Goal: Information Seeking & Learning: Learn about a topic

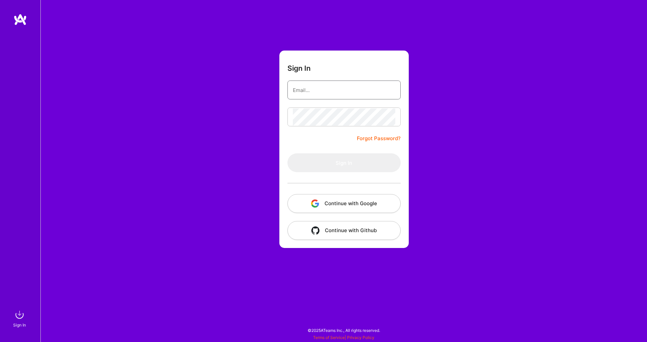
type input "[EMAIL_ADDRESS][DOMAIN_NAME]"
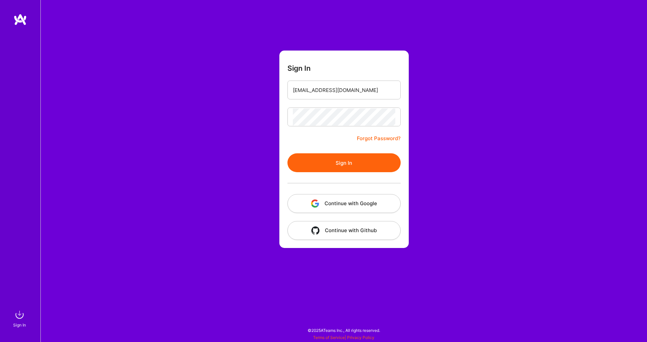
click at [356, 164] on button "Sign In" at bounding box center [344, 162] width 113 height 19
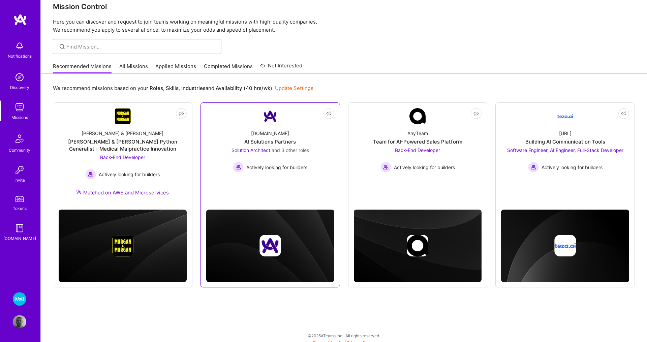
scroll to position [17, 0]
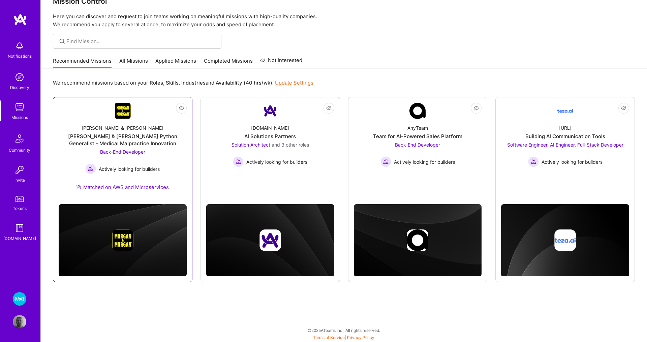
click at [134, 154] on span "Back-End Developer" at bounding box center [122, 152] width 45 height 6
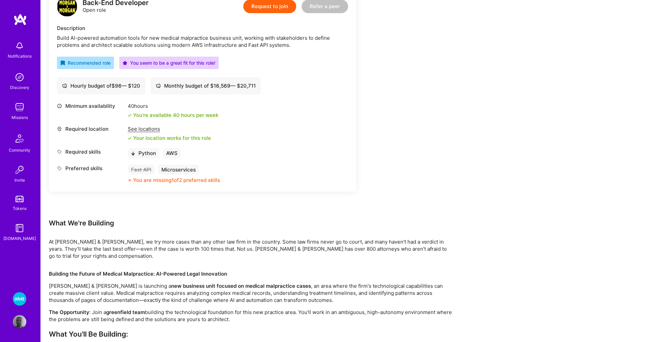
scroll to position [186, 0]
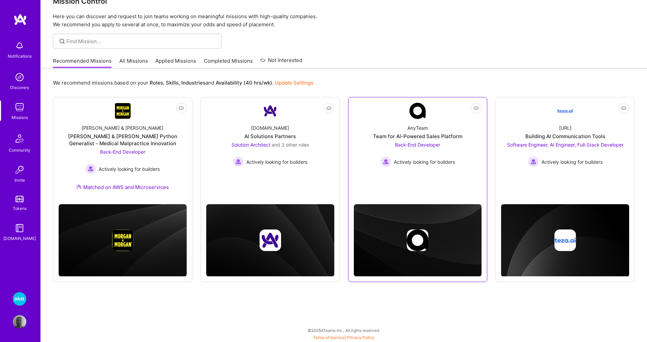
scroll to position [17, 0]
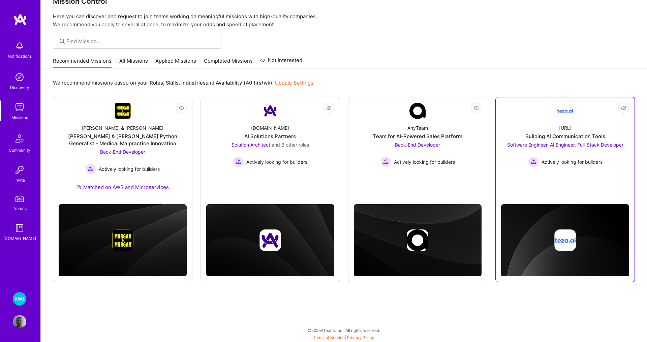
click at [519, 145] on span "Software Engineer, AI Engineer, Full-Stack Developer" at bounding box center [565, 145] width 116 height 6
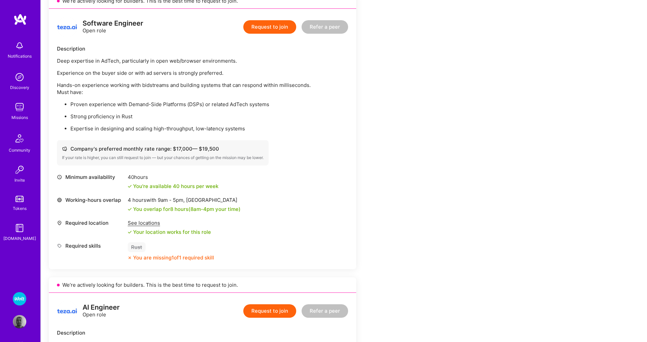
scroll to position [186, 0]
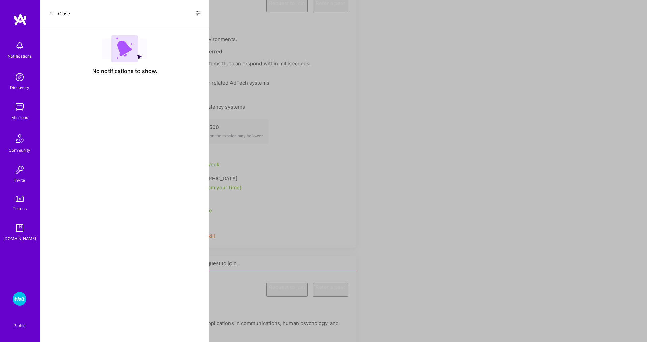
scroll to position [17, 0]
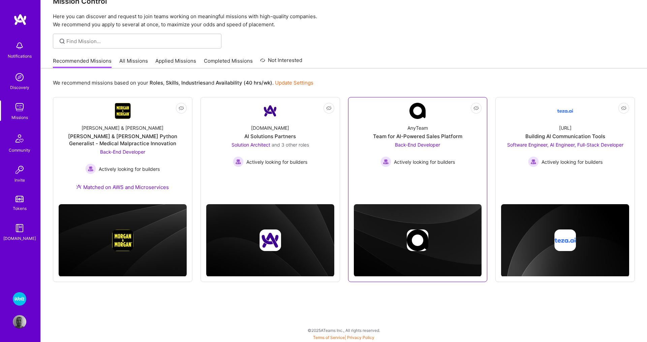
click at [429, 145] on span "Back-End Developer" at bounding box center [417, 145] width 45 height 6
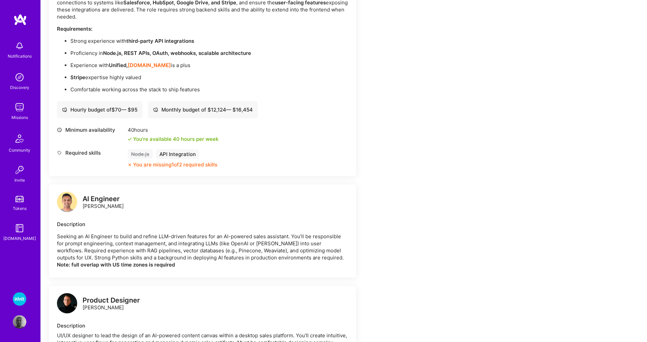
scroll to position [233, 0]
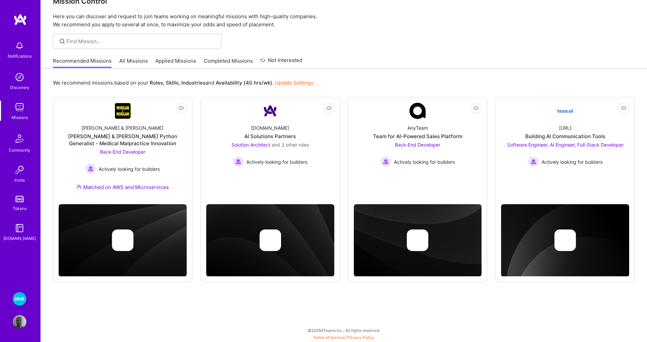
scroll to position [17, 0]
click at [129, 58] on link "All Missions" at bounding box center [133, 62] width 29 height 11
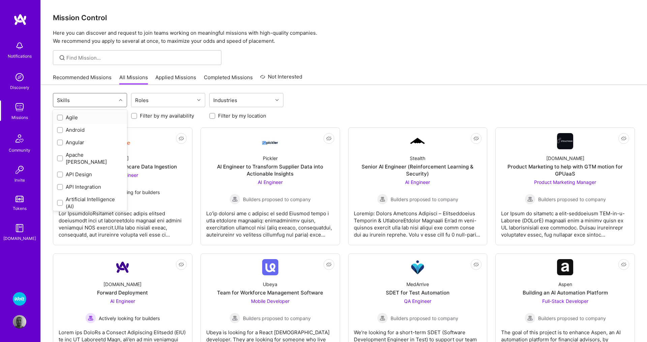
click at [120, 100] on icon at bounding box center [120, 99] width 3 height 3
type input "ja"
click at [68, 116] on div "Java" at bounding box center [90, 117] width 66 height 7
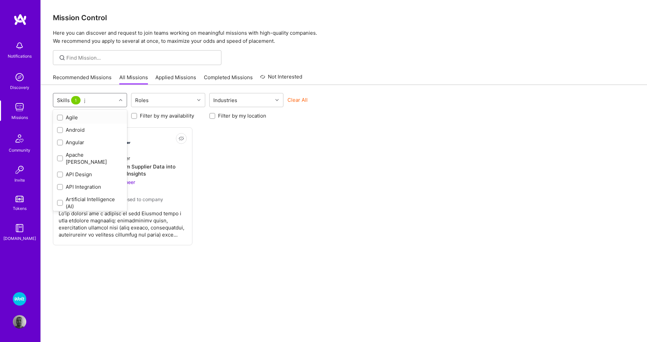
checkbox input "true"
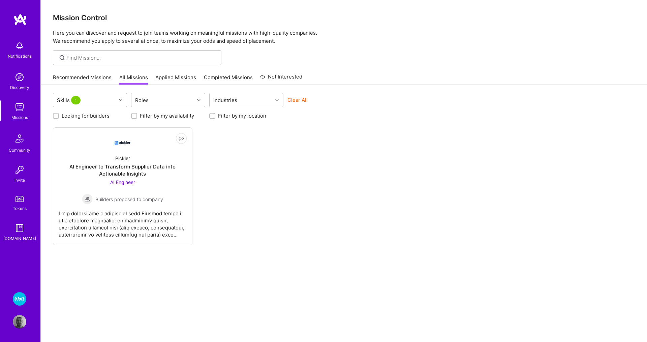
click at [490, 41] on p "Here you can discover and request to join teams working on meaningful missions …" at bounding box center [344, 37] width 582 height 16
click at [125, 183] on span "AI Engineer" at bounding box center [122, 182] width 25 height 6
